Goal: Information Seeking & Learning: Learn about a topic

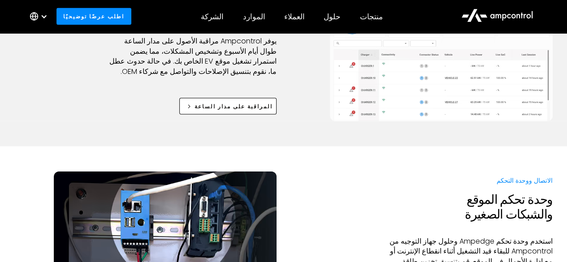
scroll to position [971, 0]
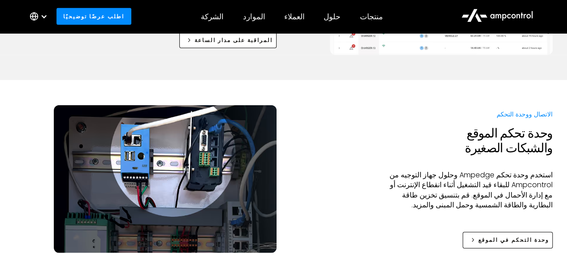
click at [559, 89] on div at bounding box center [283, 92] width 567 height 25
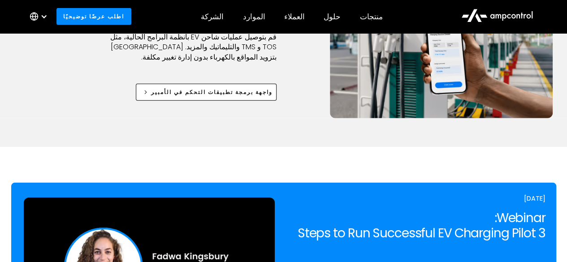
scroll to position [1294, 0]
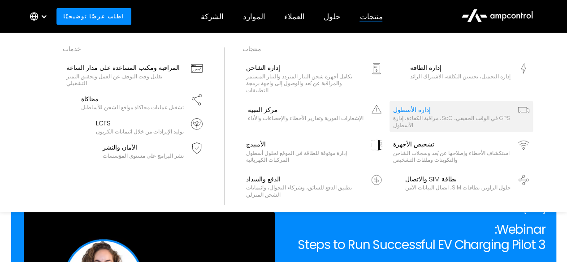
click at [440, 115] on div "GPS في الوقت الحقيقي، SoC، مراقبة الكفاءة، إدارة الأسطول" at bounding box center [452, 122] width 118 height 14
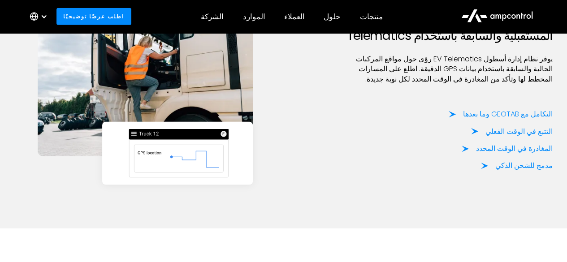
scroll to position [1258, 0]
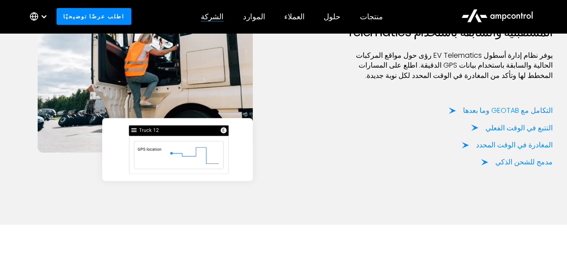
click at [215, 10] on div "الشركة شركة أخبار الشركة الوظائف حول اتصل بنا تسليط الضوء على أخبار الشركة Ampc…" at bounding box center [213, 16] width 42 height 31
click at [34, 13] on icon at bounding box center [34, 16] width 9 height 9
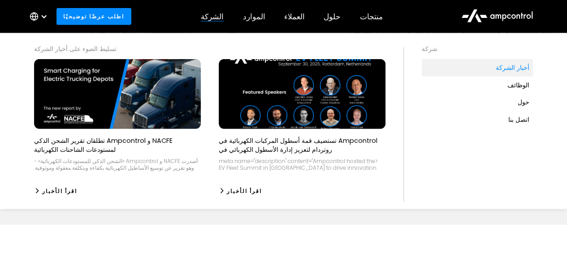
click at [497, 71] on link "أخبار الشركة" at bounding box center [477, 67] width 111 height 17
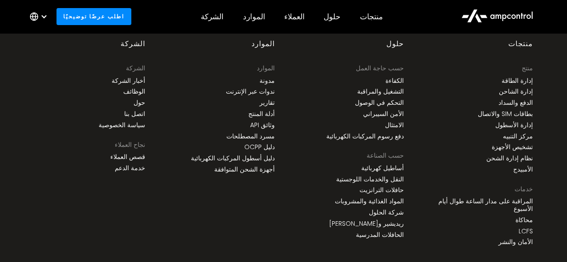
scroll to position [3384, 0]
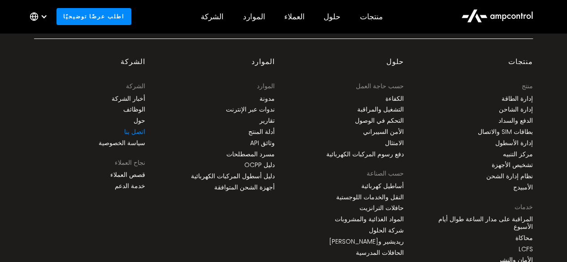
click at [139, 131] on link "اتصل بنا" at bounding box center [134, 132] width 21 height 8
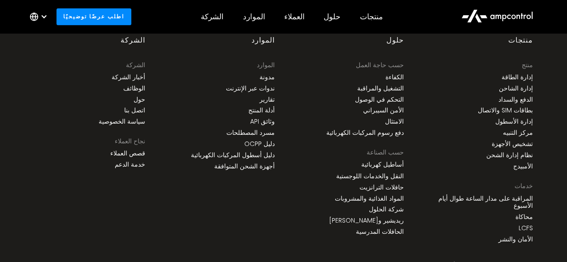
scroll to position [737, 0]
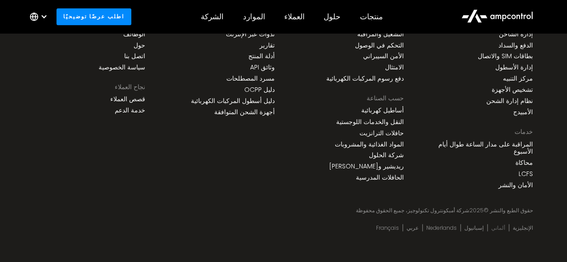
click at [504, 224] on link "ألماني" at bounding box center [499, 227] width 14 height 7
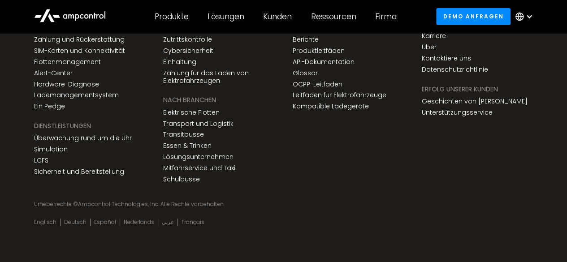
scroll to position [3501, 0]
click at [99, 218] on link "Español" at bounding box center [105, 221] width 22 height 7
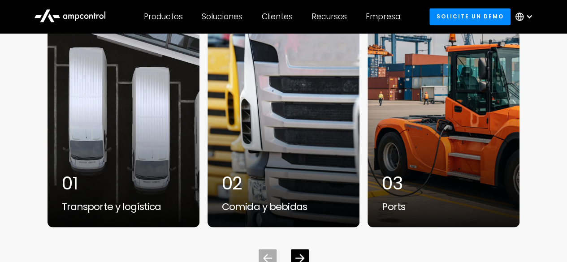
scroll to position [2458, 0]
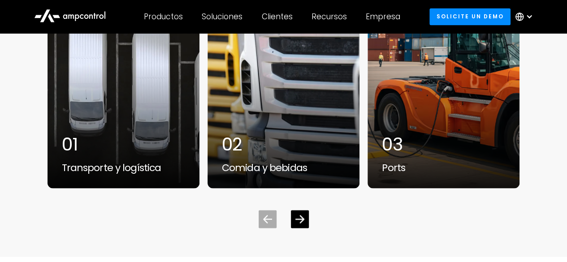
click at [552, 245] on div "Contamos con la confianza de las flotas eléctricas que impulsan nuestra economí…" at bounding box center [283, 66] width 567 height 381
click at [299, 223] on icon "Next slide" at bounding box center [300, 219] width 9 height 9
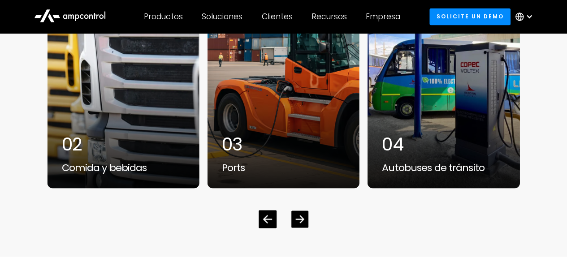
click at [299, 223] on icon "Next slide" at bounding box center [300, 219] width 9 height 9
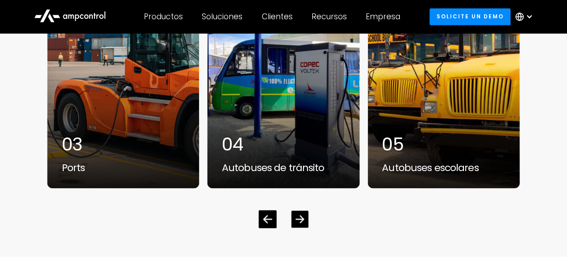
click at [299, 223] on icon "Next slide" at bounding box center [300, 219] width 9 height 9
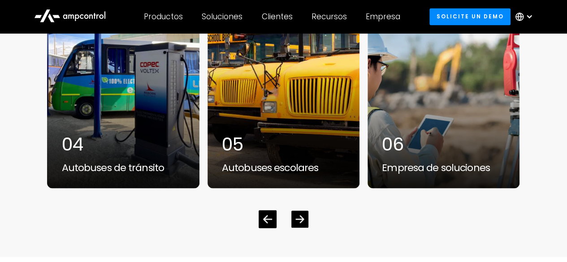
click at [299, 223] on icon "Next slide" at bounding box center [300, 219] width 9 height 9
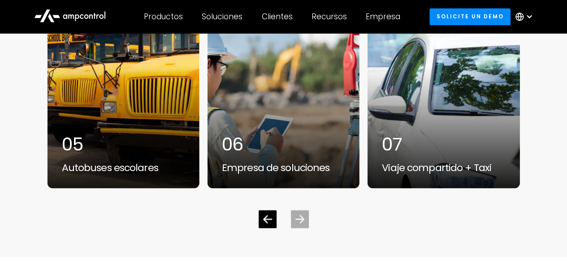
scroll to position [3541, 0]
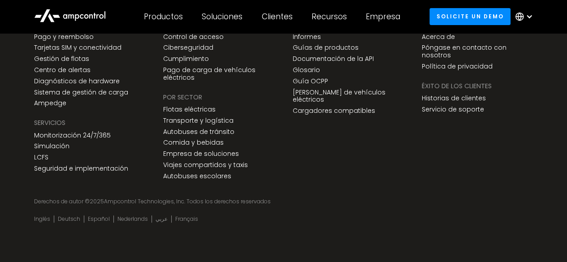
click at [183, 230] on div "Inglés Deutsch Español Nederlands عربي Français" at bounding box center [283, 228] width 517 height 32
click at [183, 221] on link "Français" at bounding box center [186, 219] width 23 height 7
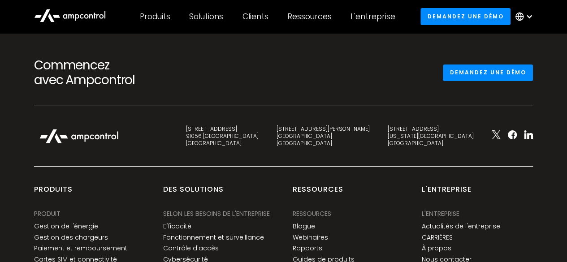
scroll to position [3442, 0]
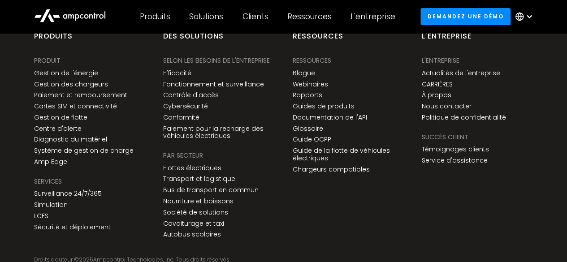
click at [345, 184] on div "Ressources Ressources Ressources Blogue Webinaires Rapports Guides de produits …" at bounding box center [348, 136] width 129 height 211
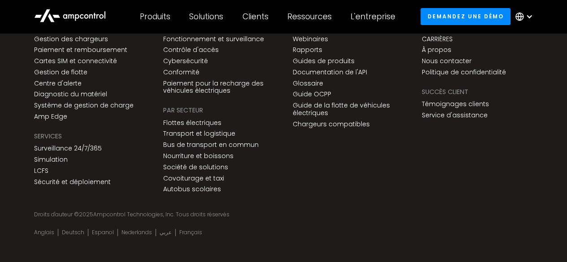
scroll to position [3499, 0]
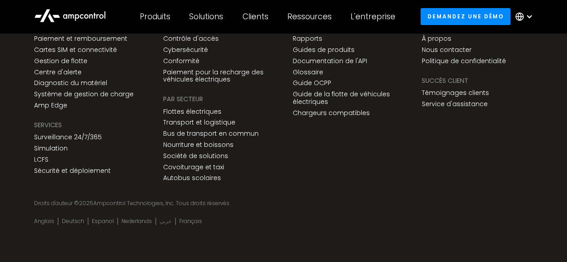
click at [165, 219] on link "عربي" at bounding box center [166, 221] width 12 height 7
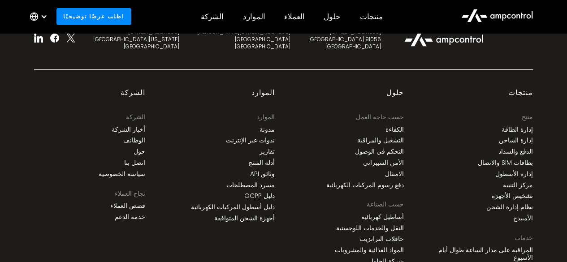
scroll to position [3393, 0]
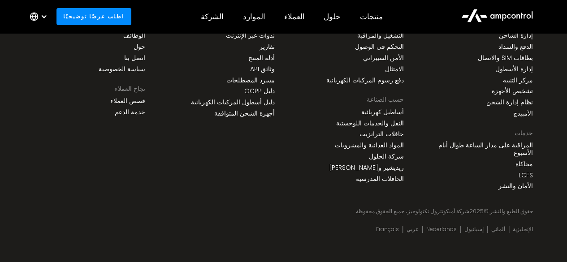
drag, startPoint x: 520, startPoint y: 209, endPoint x: 574, endPoint y: 255, distance: 70.6
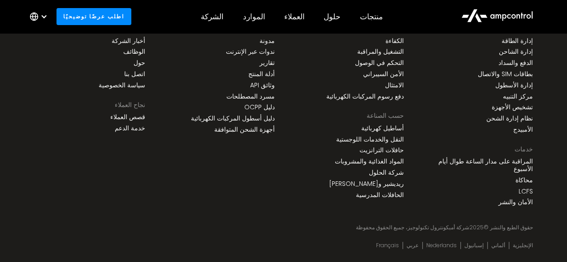
scroll to position [3375, 0]
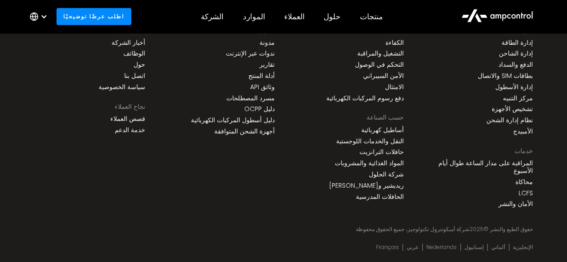
click at [449, 201] on div "خدمات المراقبة على مدار الساعة طوال أيام الأسبوع محاكاة LCFS الأمان والنشر" at bounding box center [477, 178] width 111 height 65
click at [383, 182] on link "ريديشير و[PERSON_NAME]" at bounding box center [366, 186] width 75 height 8
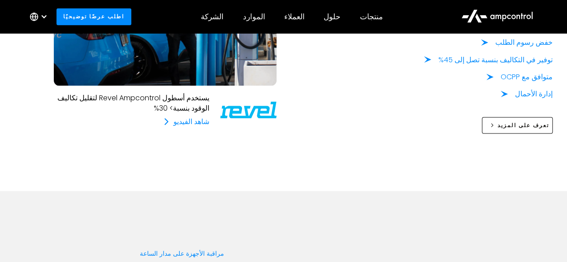
scroll to position [843, 0]
